Goal: Task Accomplishment & Management: Manage account settings

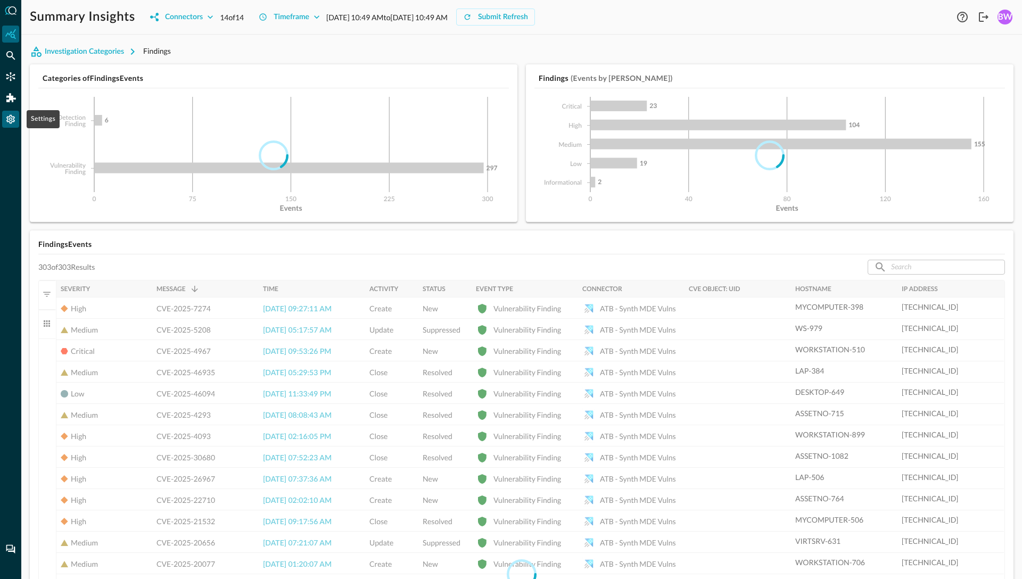
click at [13, 118] on icon "Settings" at bounding box center [10, 119] width 9 height 9
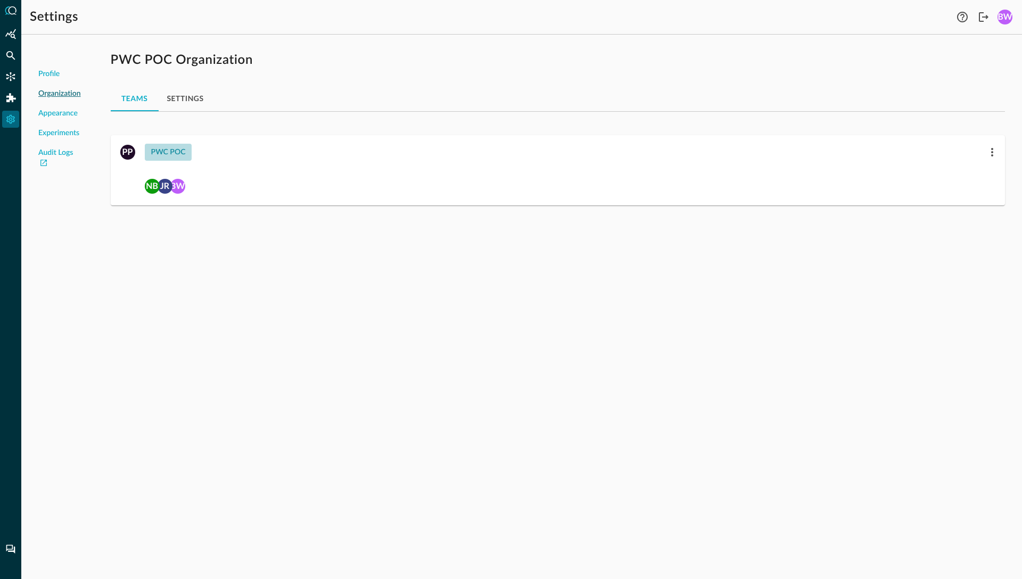
click at [170, 151] on div "PWC POC" at bounding box center [168, 152] width 35 height 13
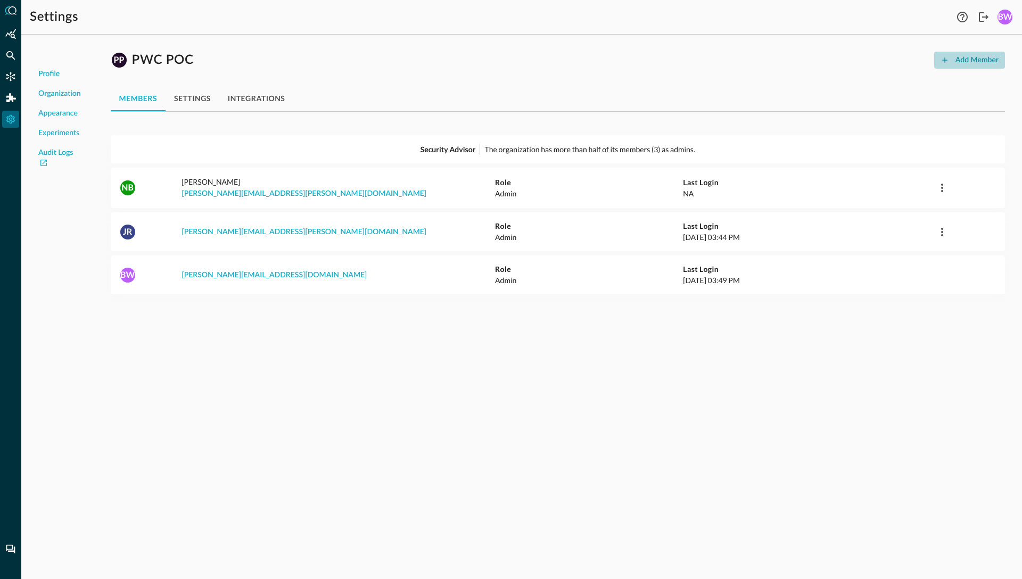
click at [978, 58] on div "Add Member" at bounding box center [977, 60] width 43 height 13
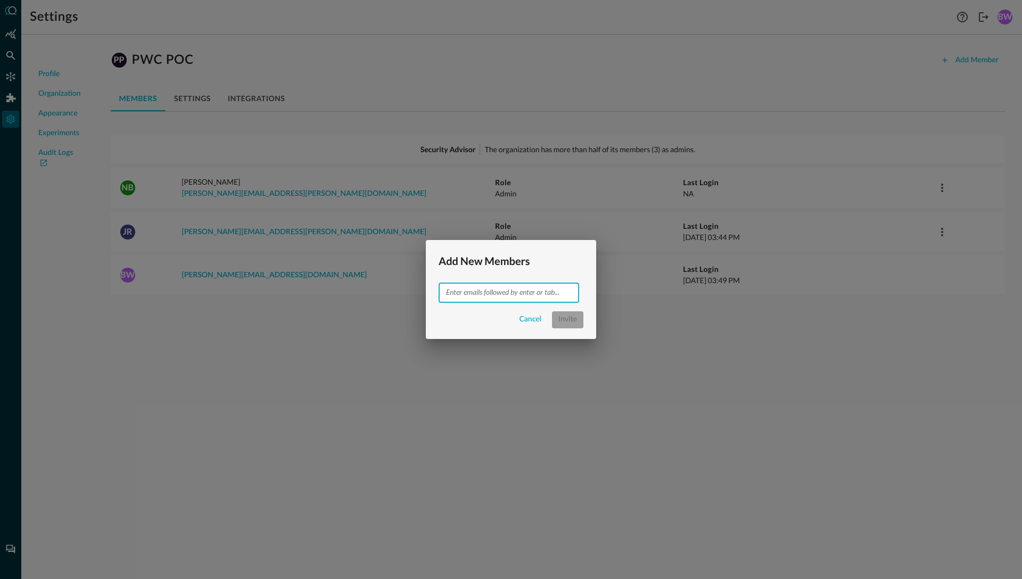
click at [470, 294] on input "text" at bounding box center [508, 292] width 133 height 13
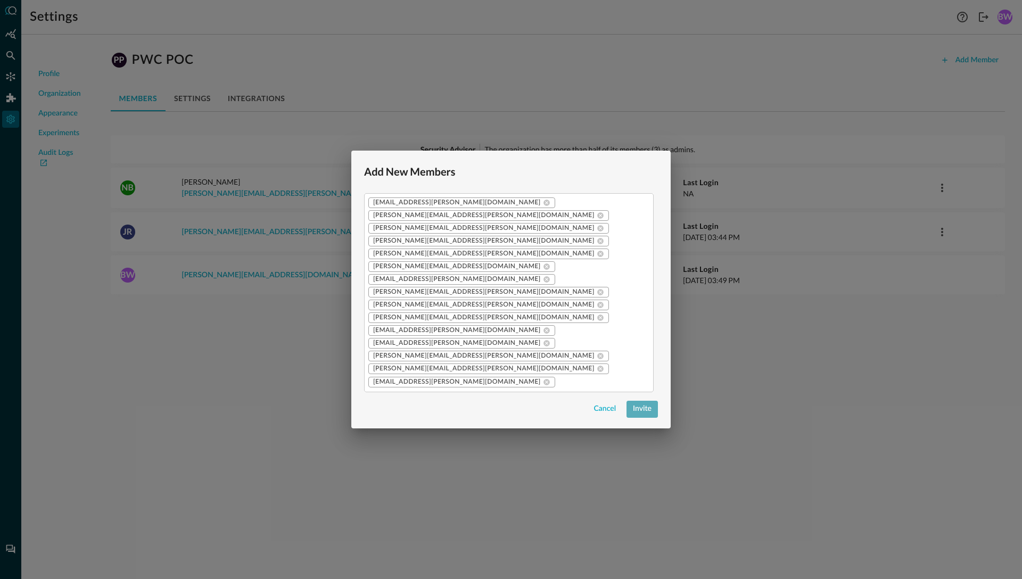
click at [641, 403] on div "Invite" at bounding box center [642, 409] width 19 height 13
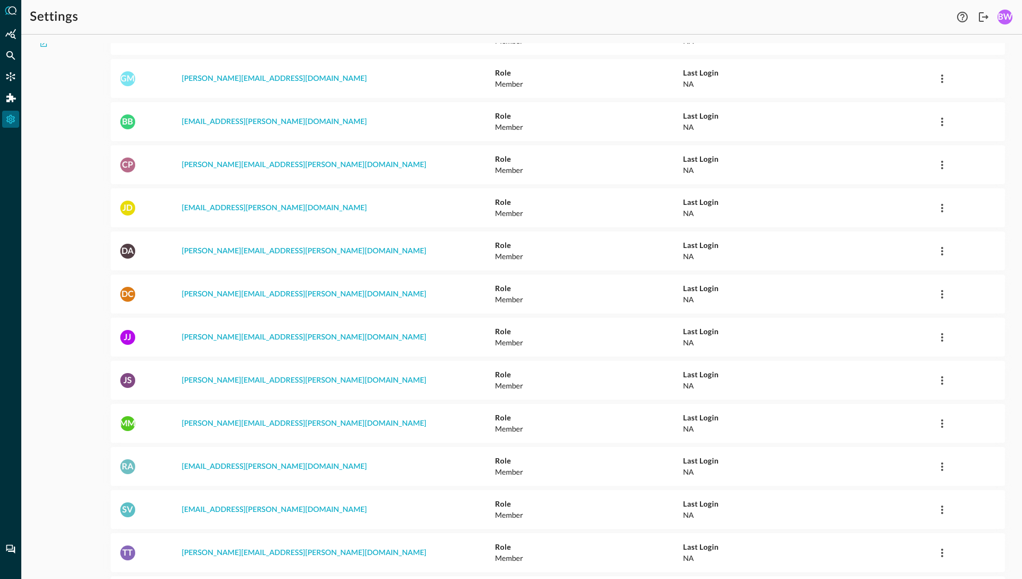
scroll to position [112, 0]
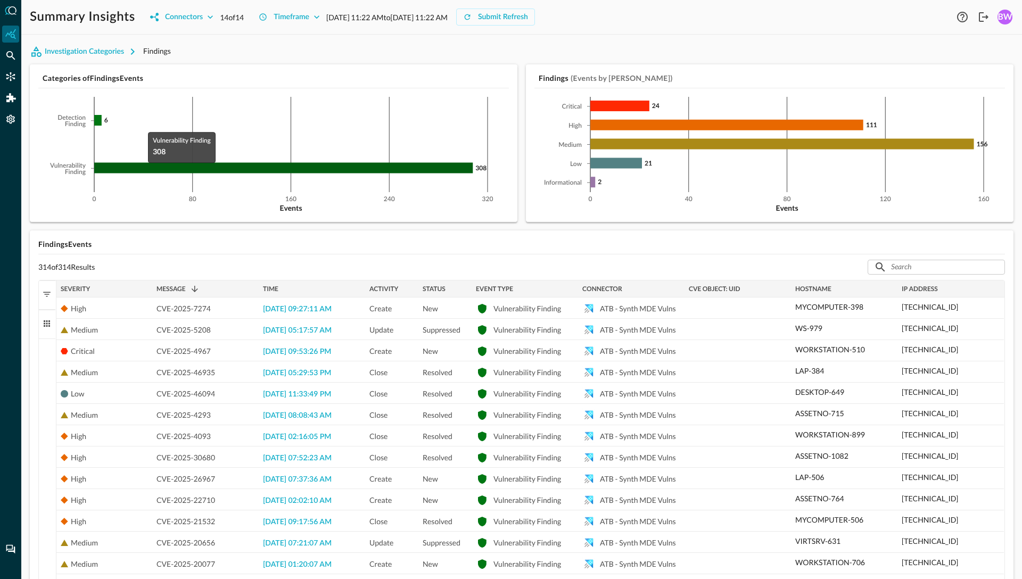
click at [143, 165] on icon at bounding box center [283, 168] width 379 height 11
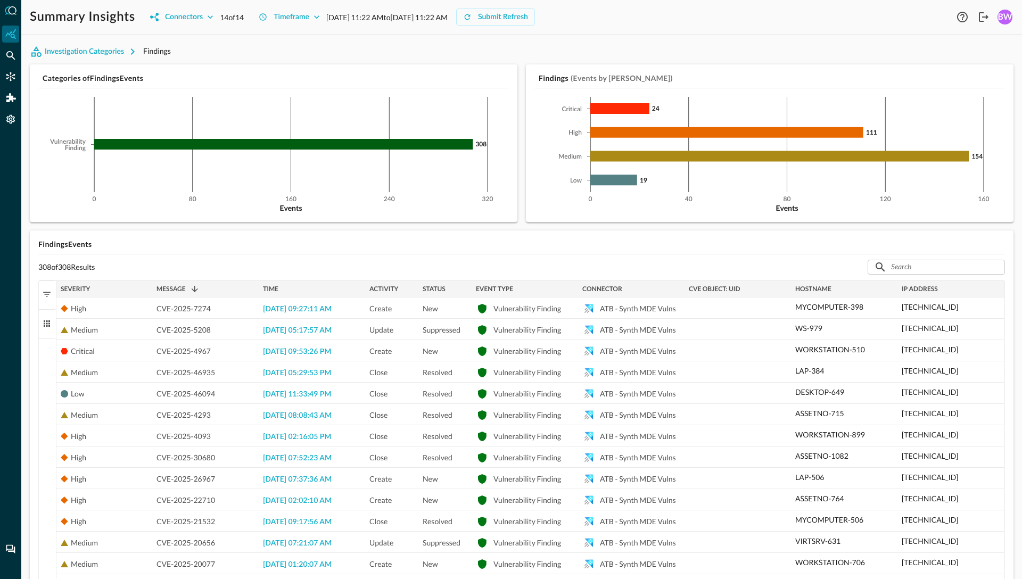
click at [48, 293] on span "button" at bounding box center [47, 295] width 10 height 10
